Goal: Navigation & Orientation: Find specific page/section

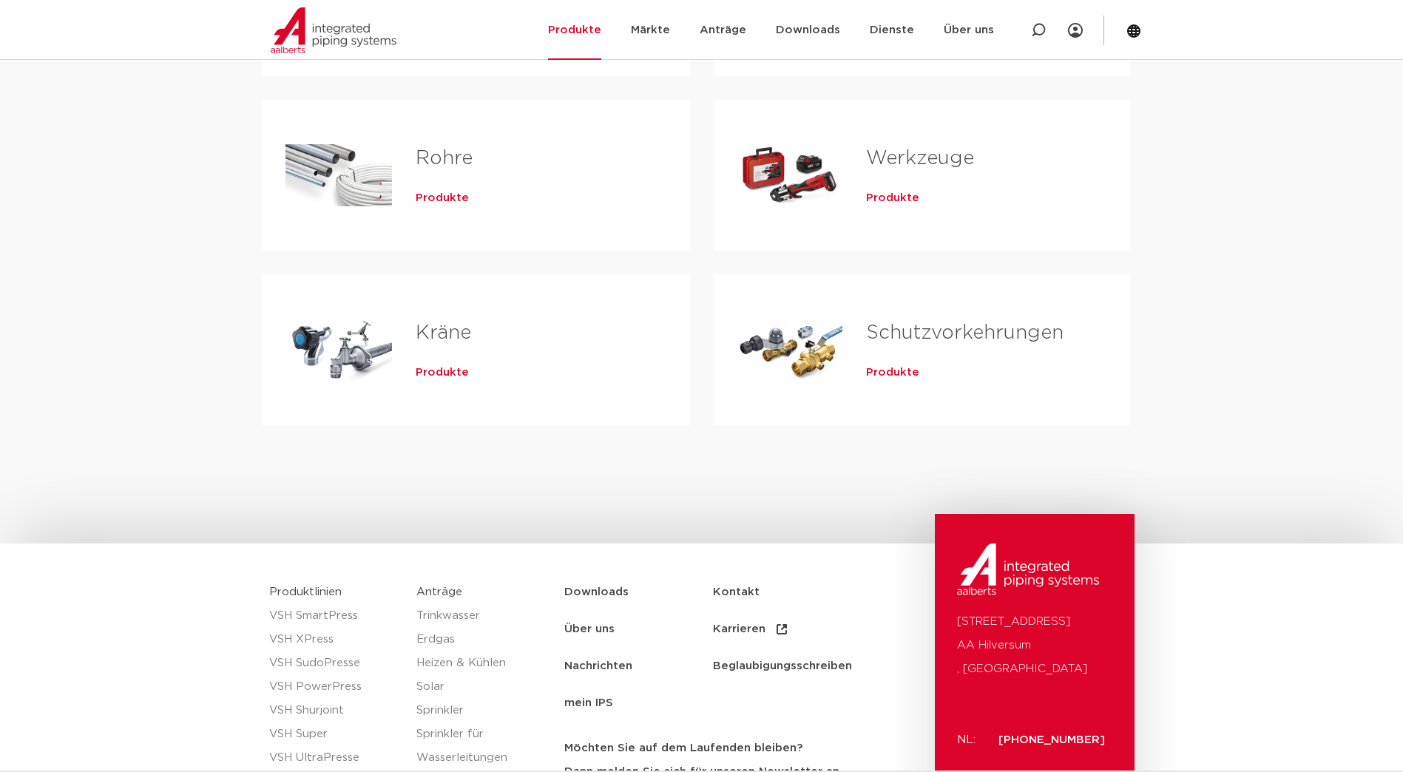
click at [432, 370] on span "Produkte" at bounding box center [442, 372] width 53 height 15
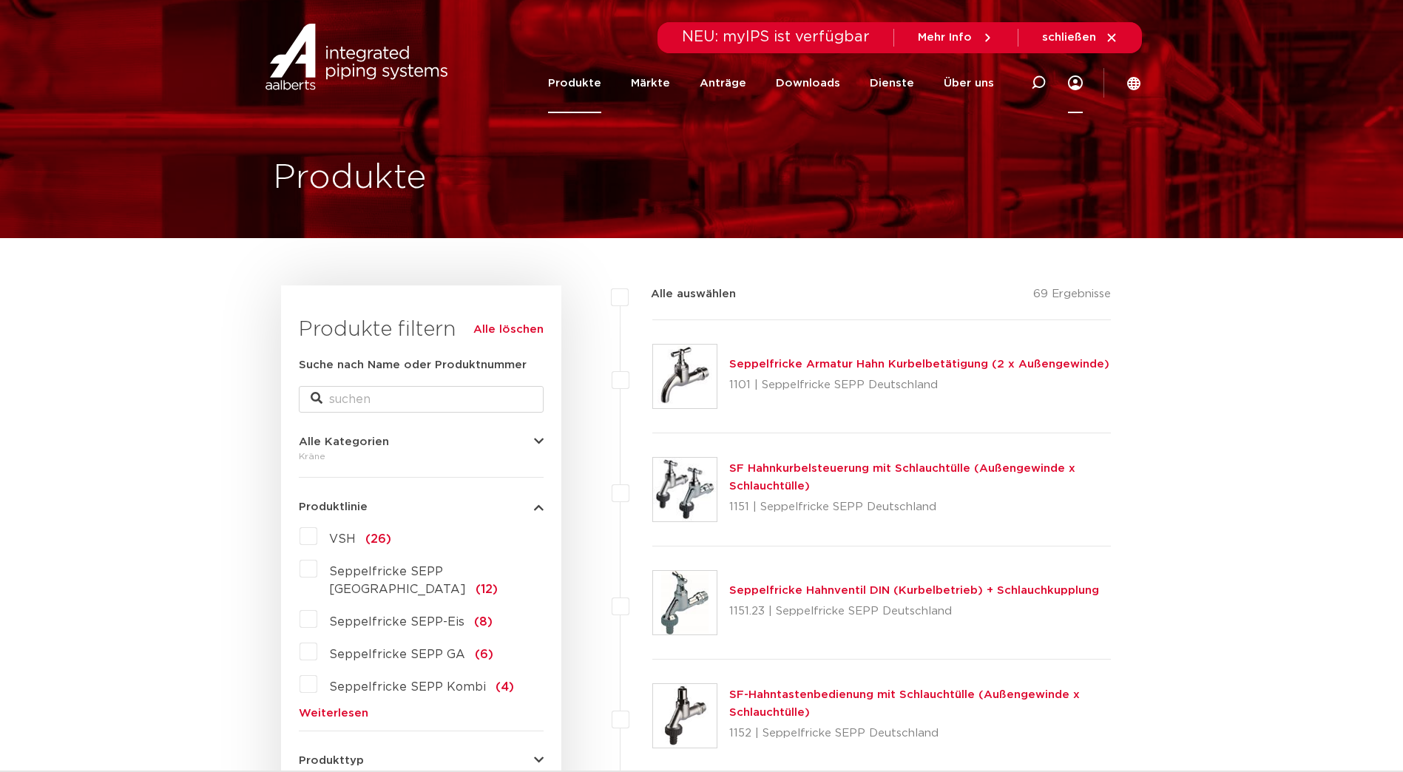
click at [1071, 81] on icon at bounding box center [1075, 82] width 15 height 15
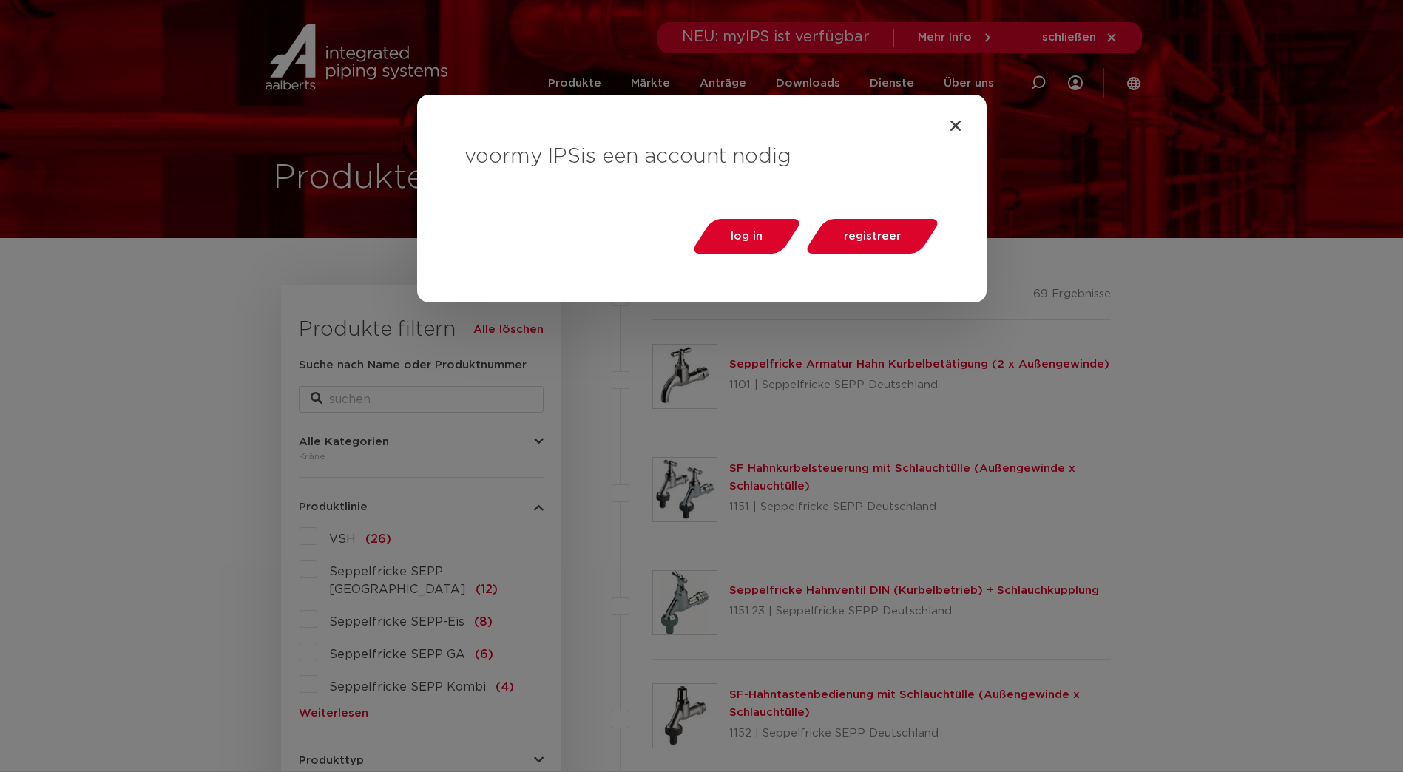
click at [957, 118] on div "voor my IPS is een account nodig log in registreer" at bounding box center [701, 199] width 569 height 208
click at [957, 129] on icon "Close" at bounding box center [955, 125] width 15 height 15
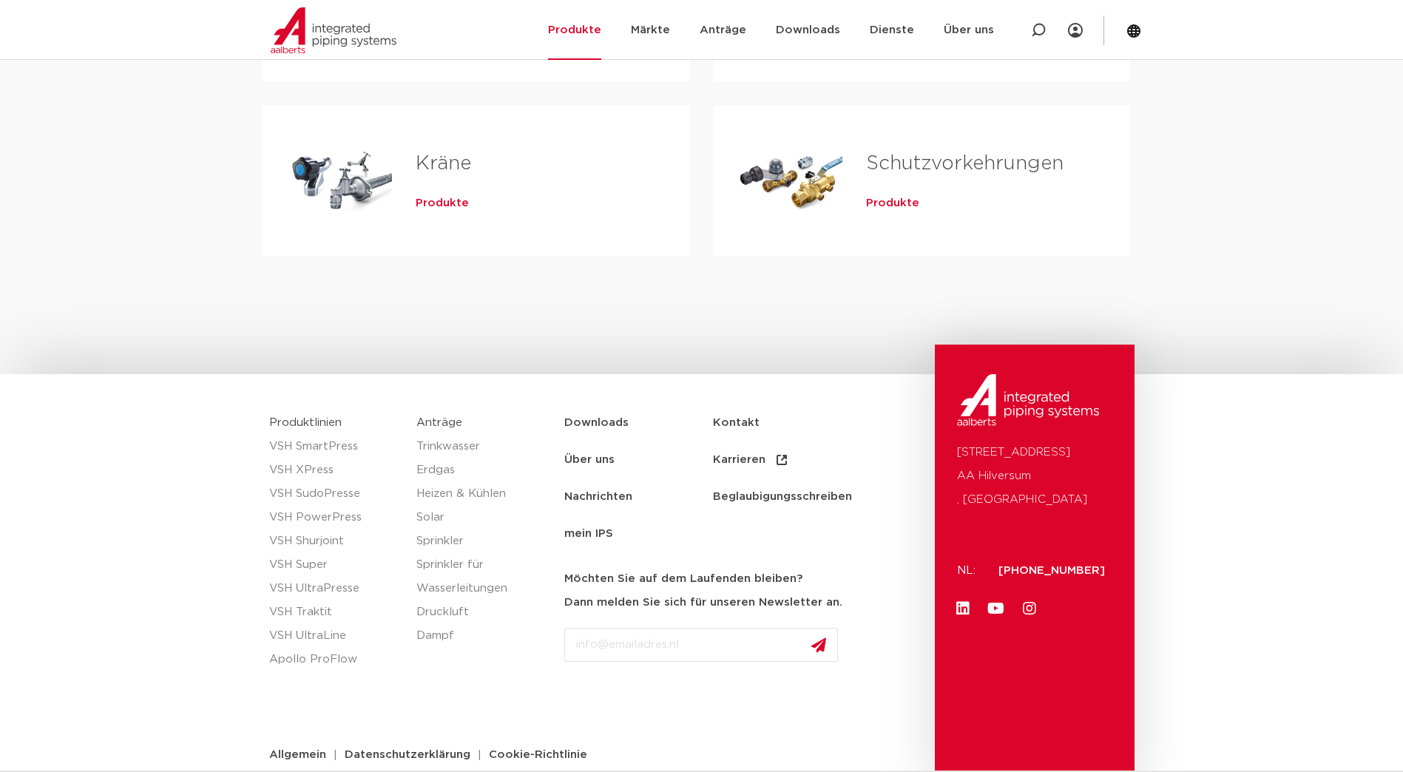
scroll to position [651, 0]
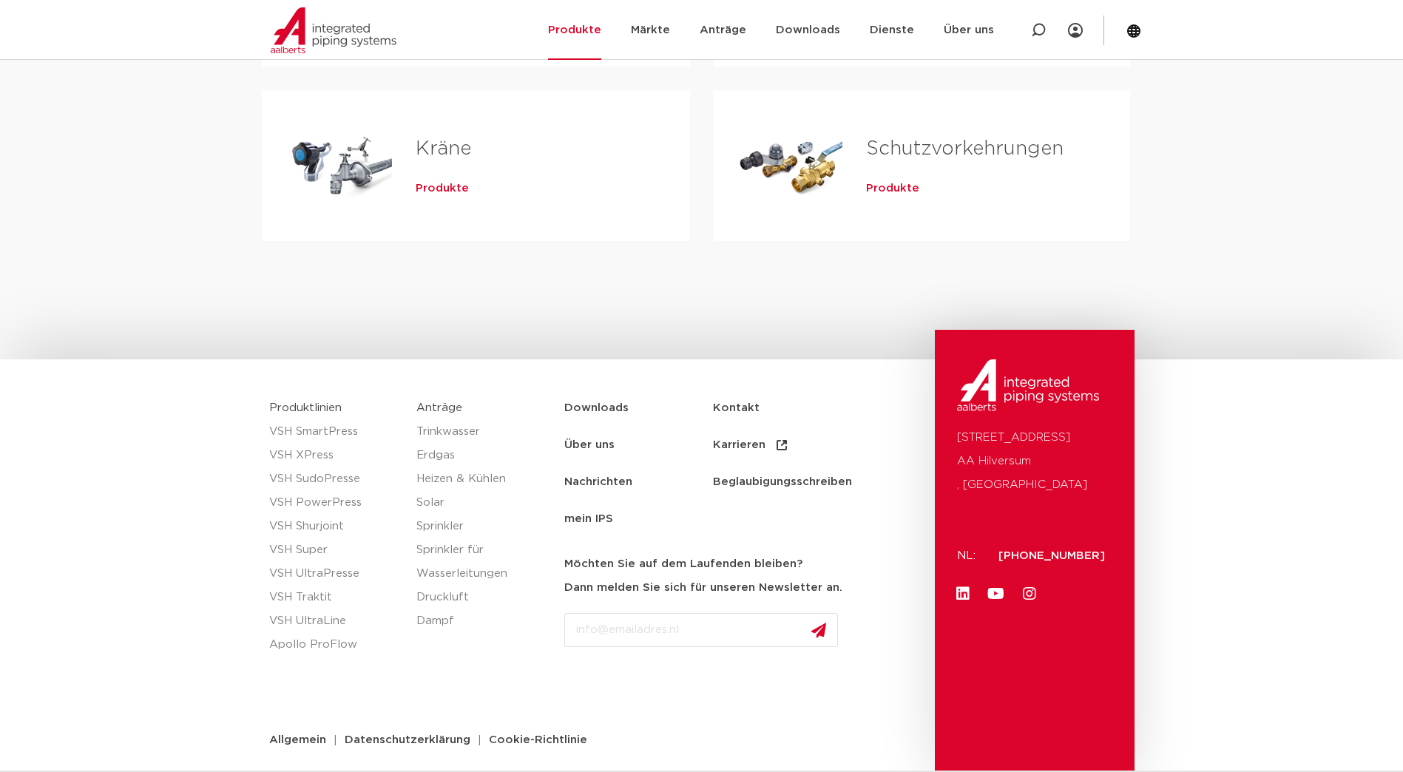
click at [593, 427] on link "Über uns" at bounding box center [638, 445] width 149 height 37
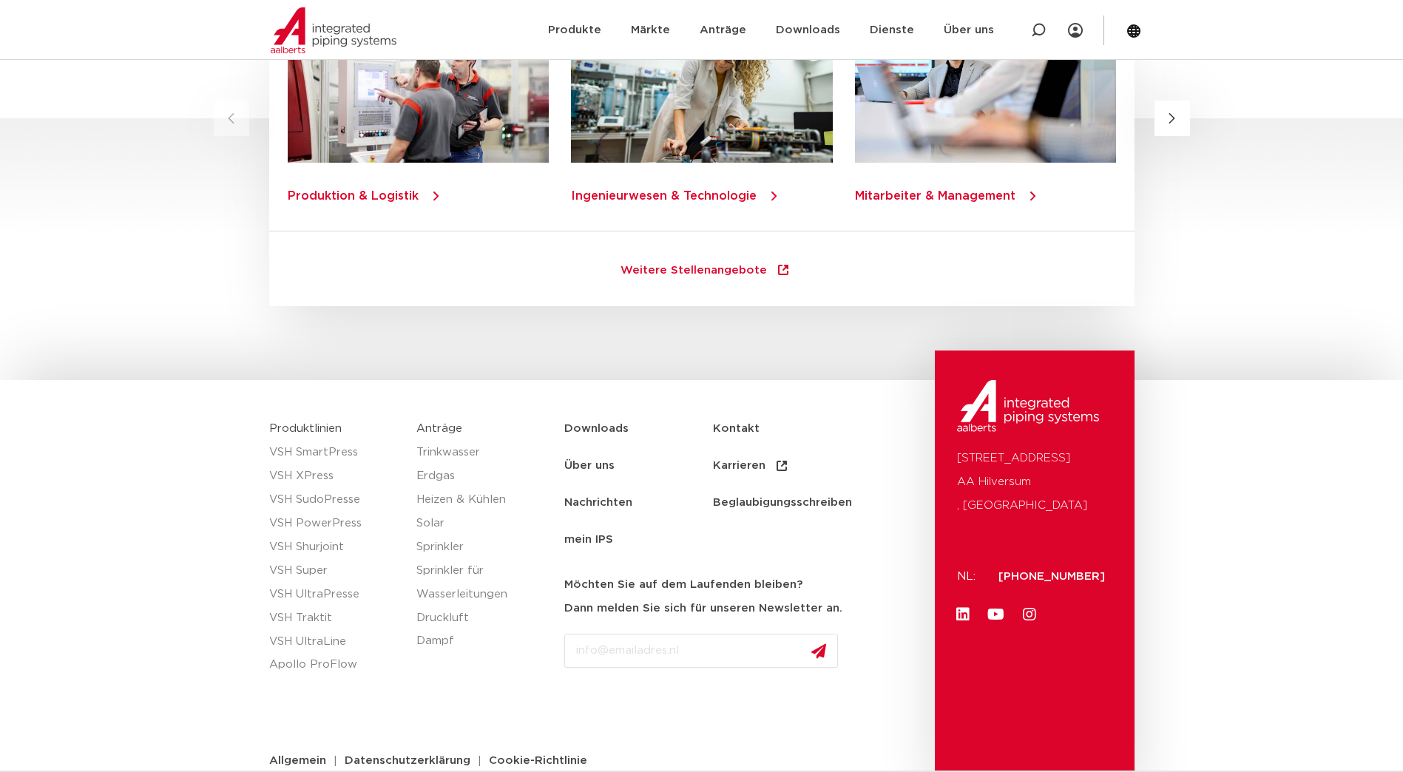
scroll to position [2098, 0]
